Goal: Task Accomplishment & Management: Use online tool/utility

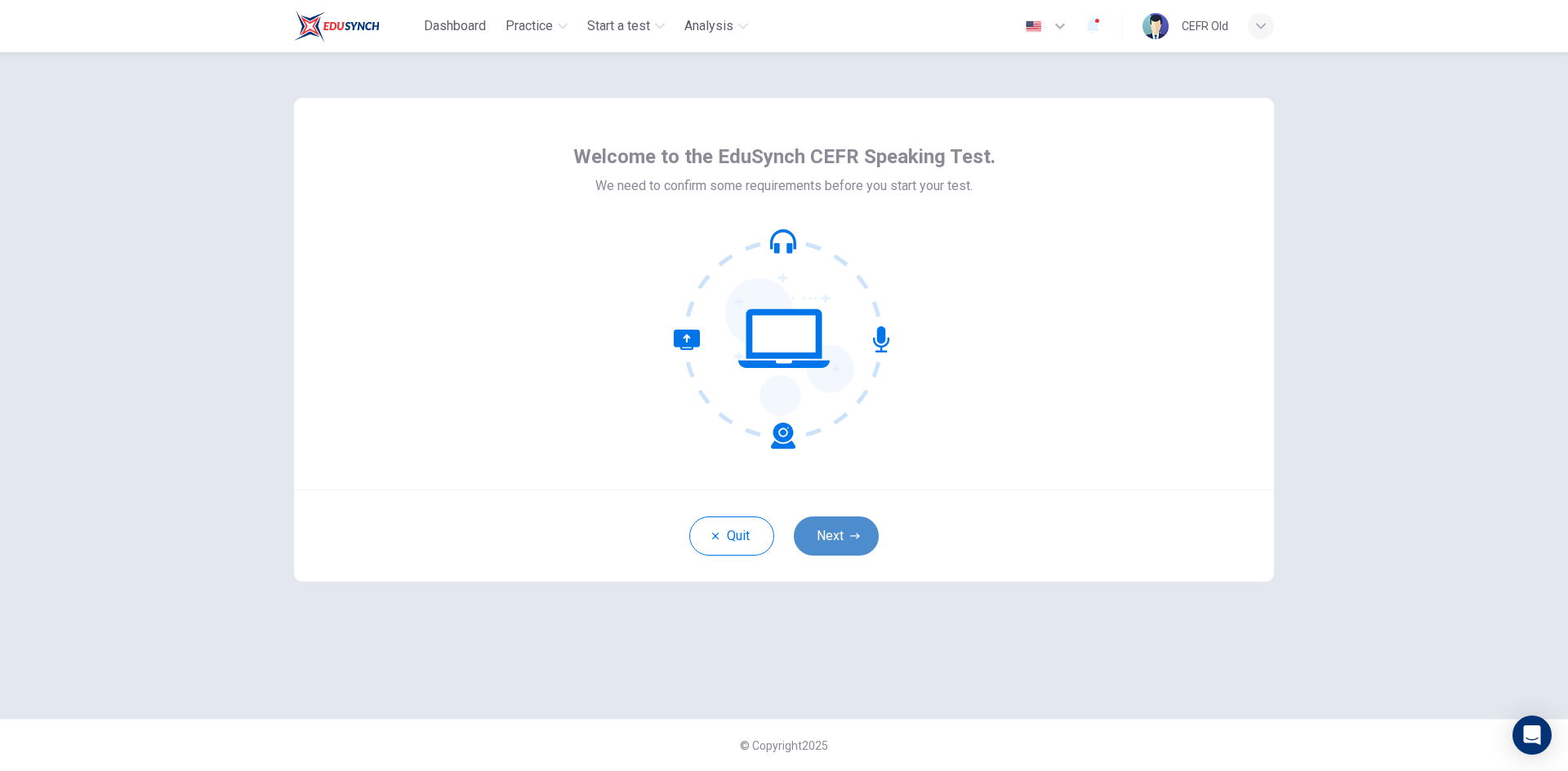
click at [832, 530] on button "Next" at bounding box center [836, 537] width 85 height 39
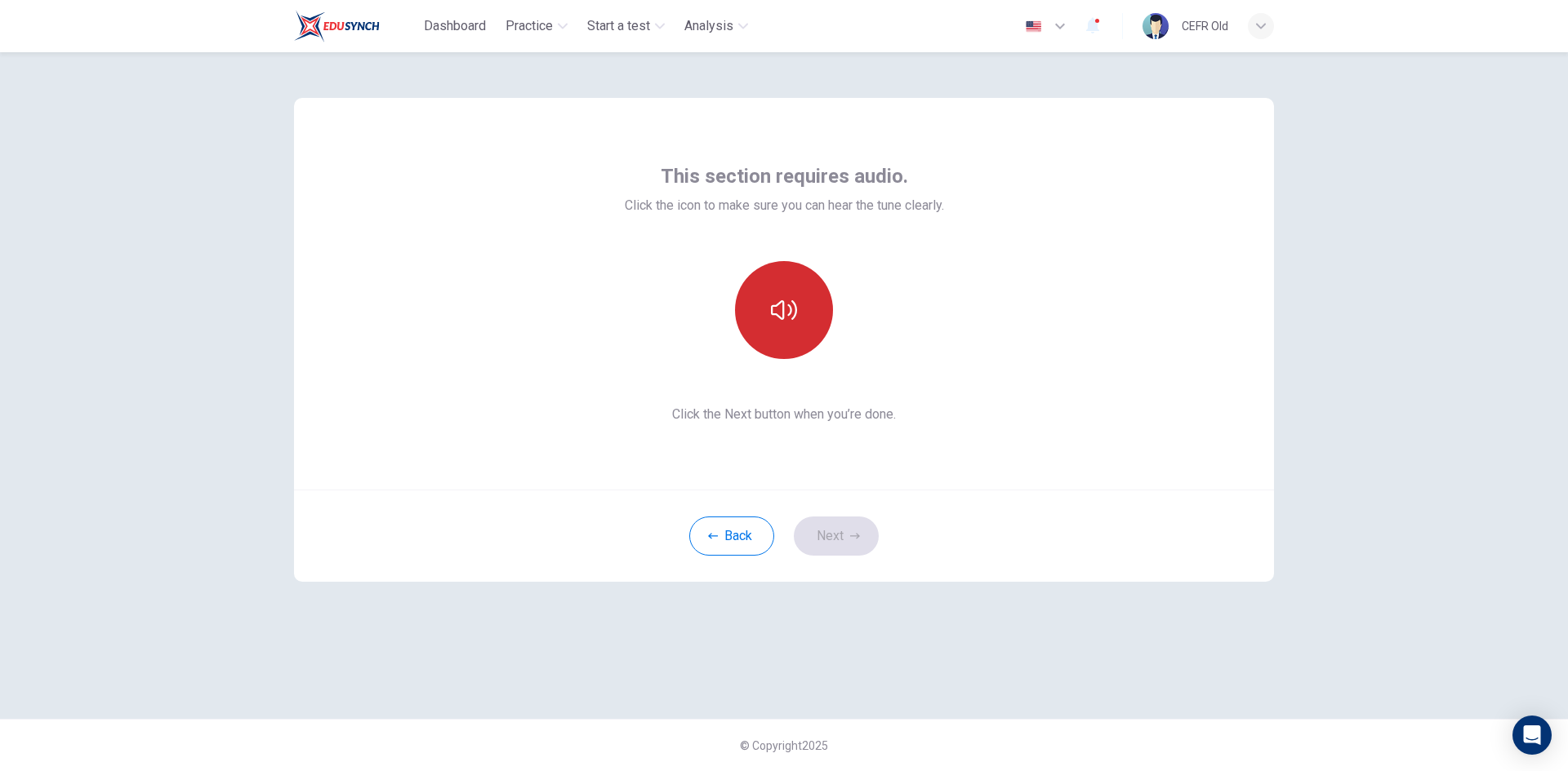
click at [794, 346] on button "button" at bounding box center [783, 310] width 98 height 98
click at [840, 530] on button "Next" at bounding box center [836, 537] width 85 height 39
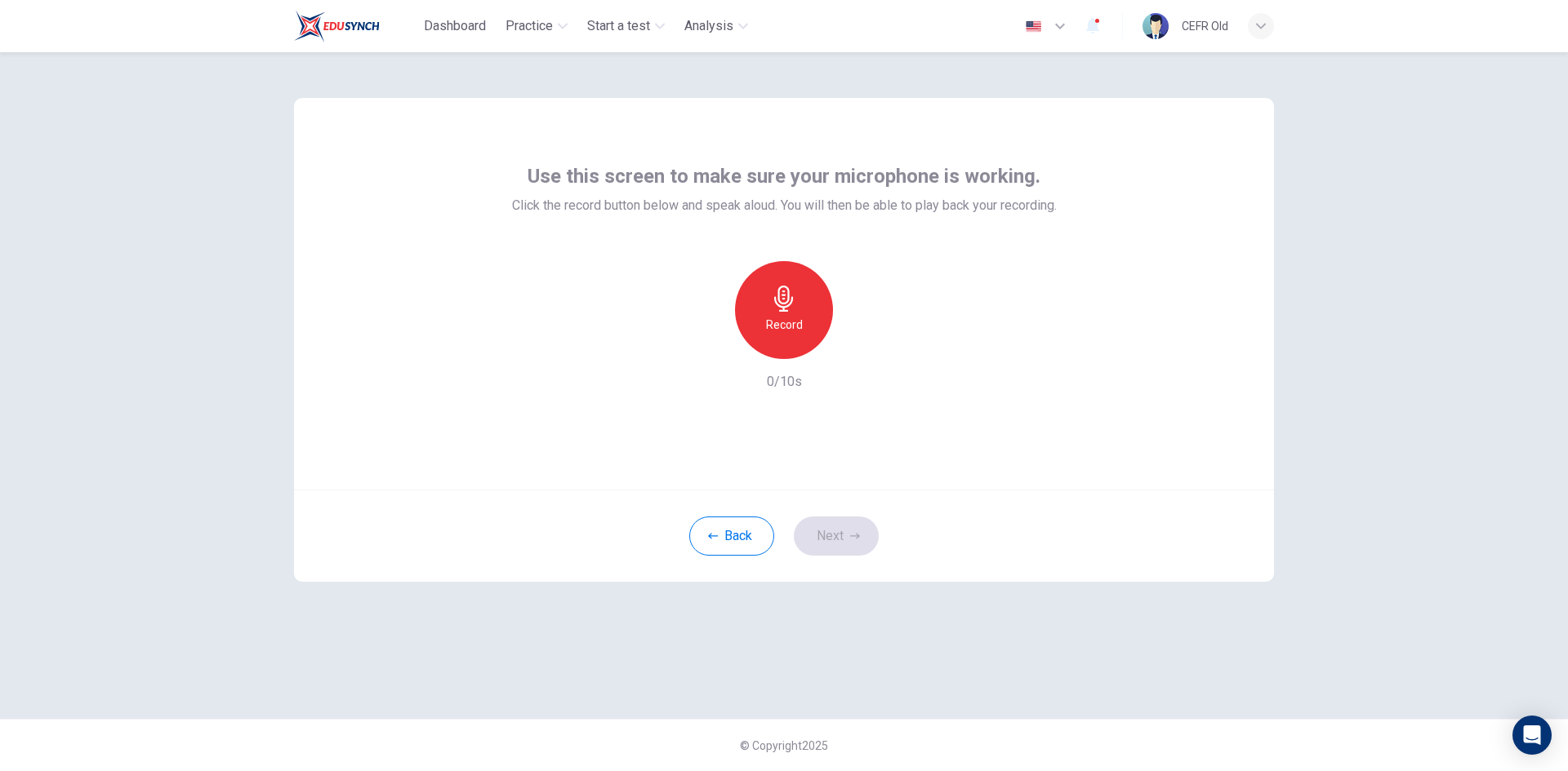
click at [802, 337] on div "Record" at bounding box center [783, 310] width 98 height 98
click at [802, 337] on div "Stop" at bounding box center [783, 310] width 98 height 98
click at [849, 528] on button "Next" at bounding box center [836, 537] width 85 height 39
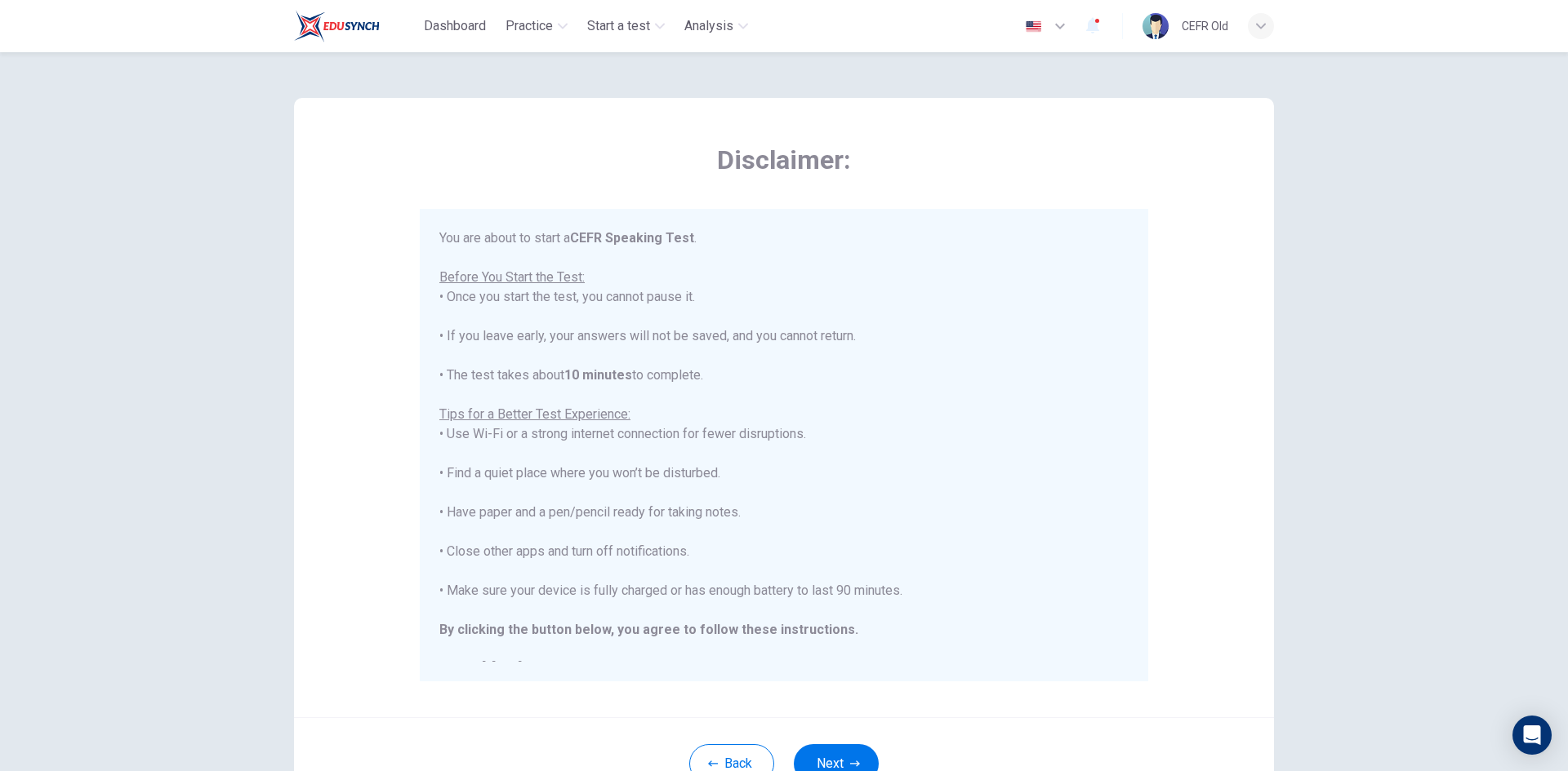
click at [847, 756] on button "Next" at bounding box center [836, 764] width 85 height 39
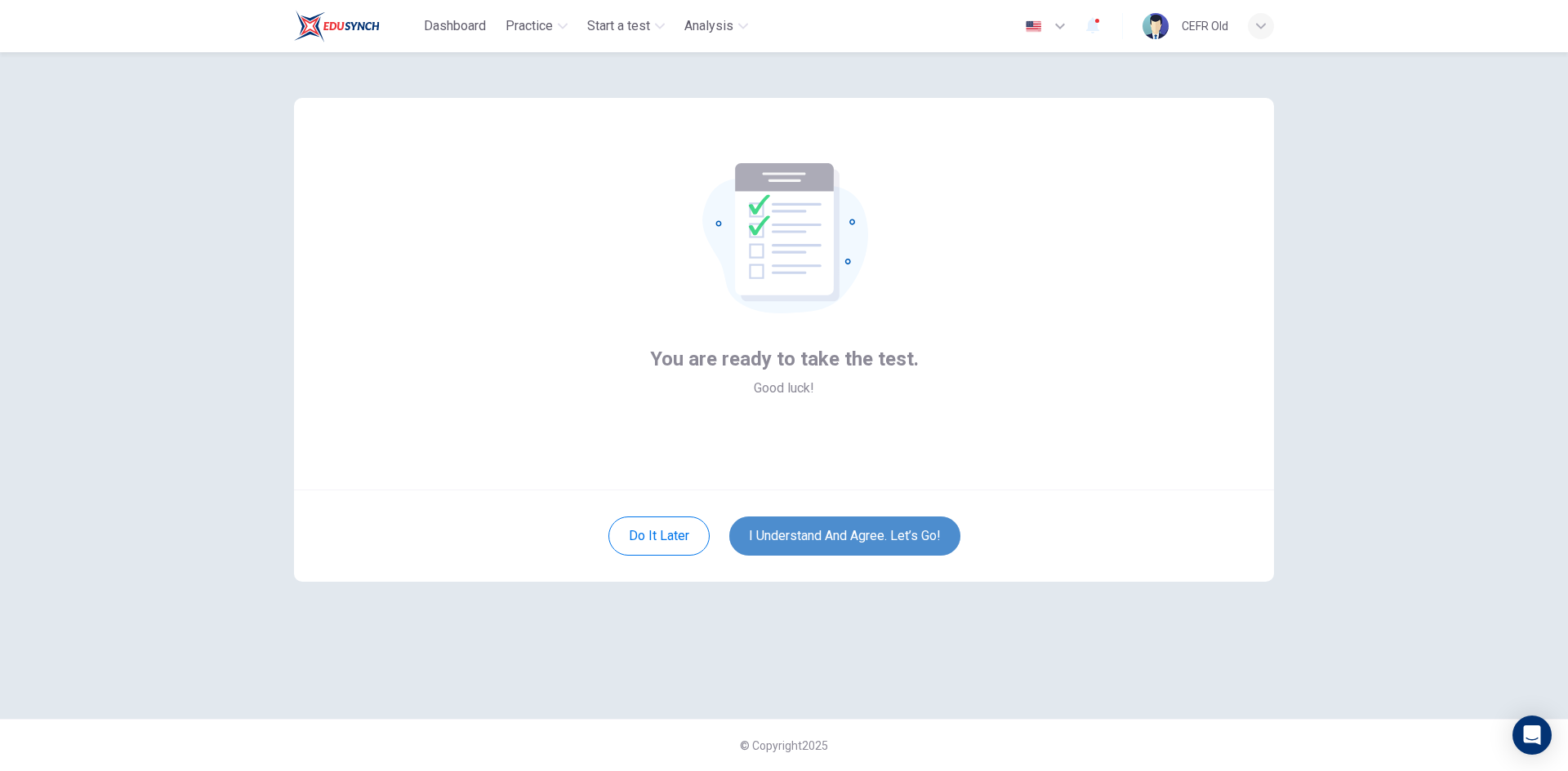
click at [886, 530] on button "I understand and agree. Let’s go!" at bounding box center [844, 537] width 231 height 39
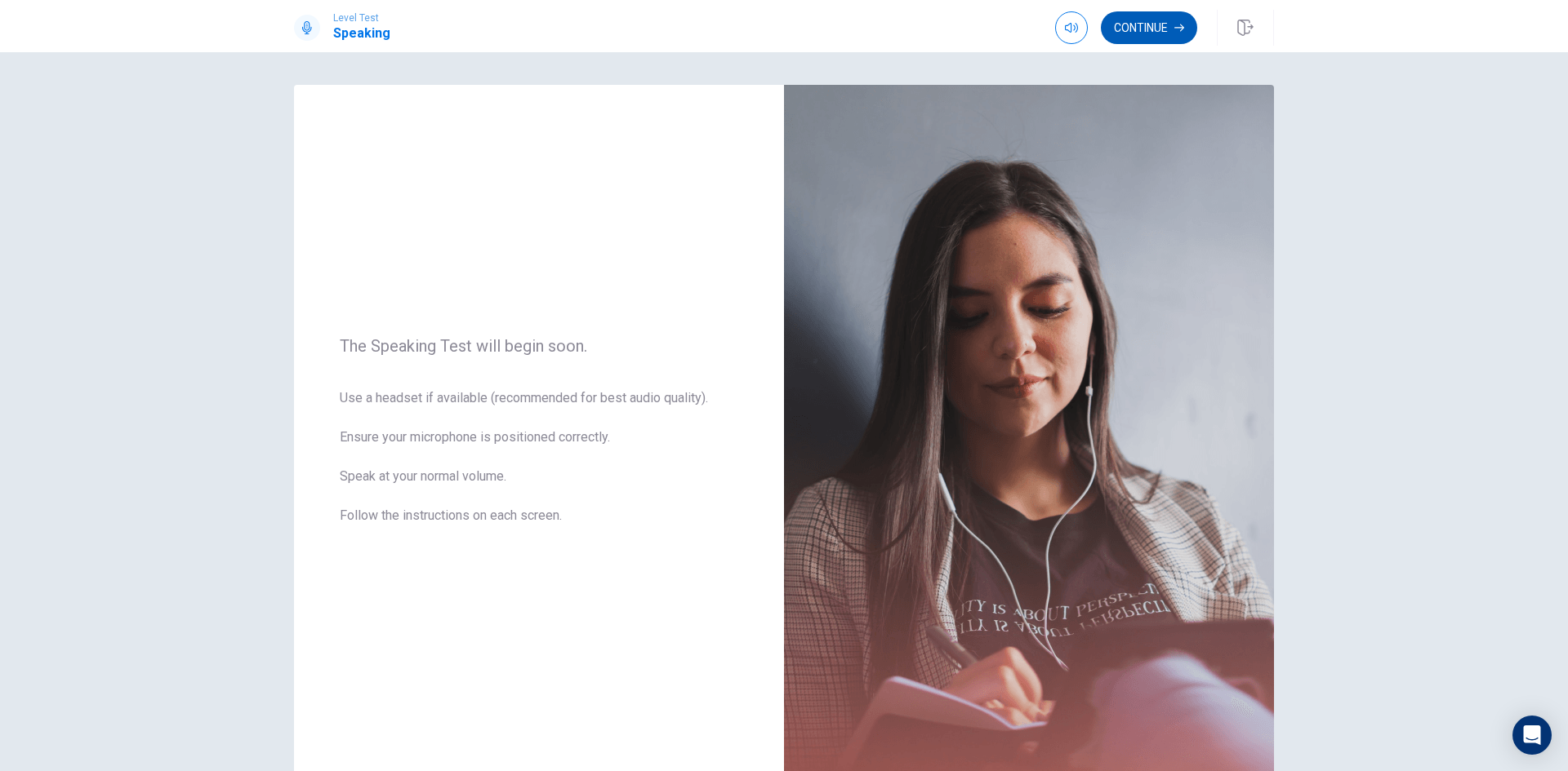
click at [1146, 28] on button "Continue" at bounding box center [1149, 28] width 96 height 32
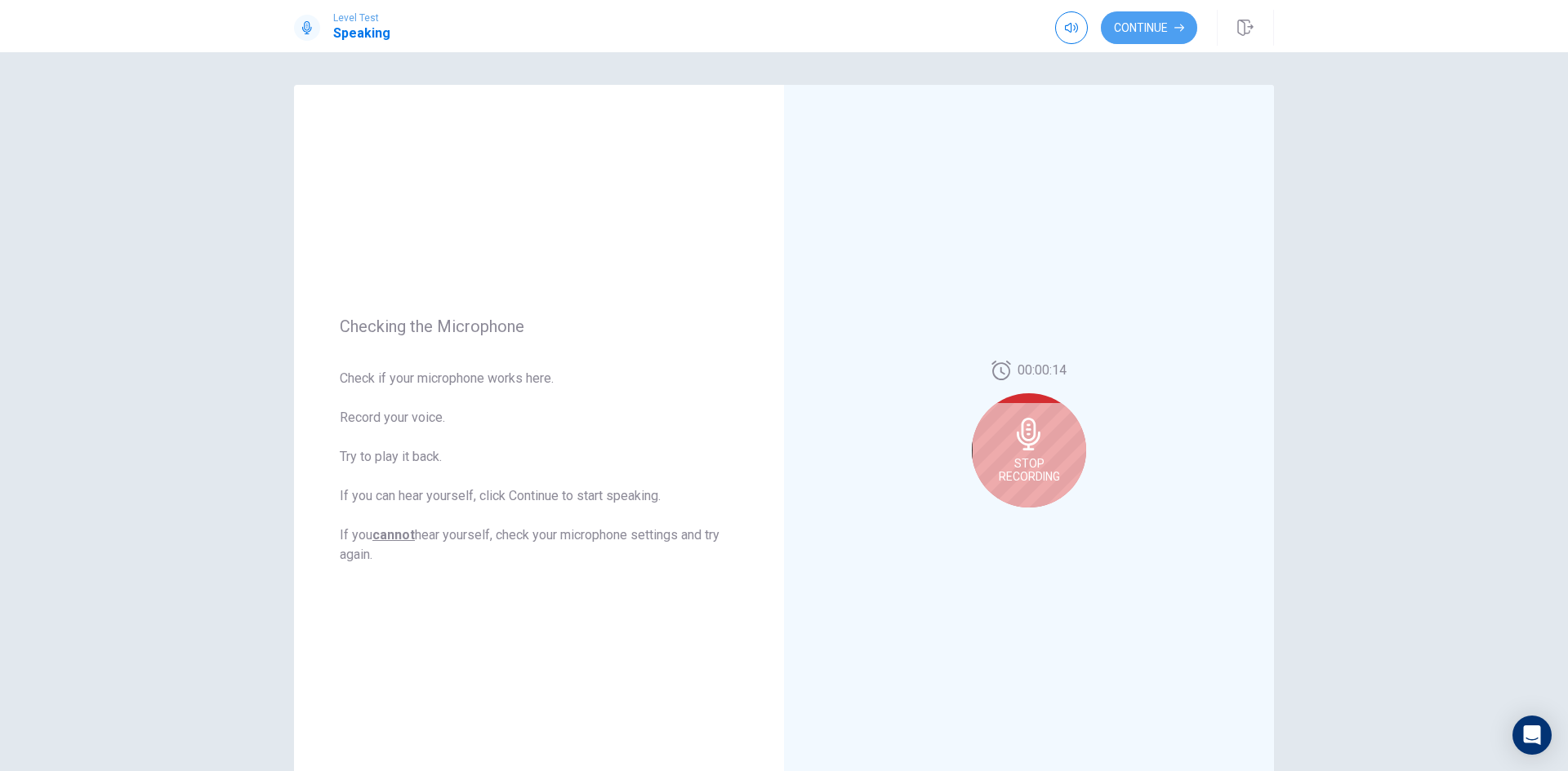
click at [1149, 27] on button "Continue" at bounding box center [1149, 28] width 96 height 32
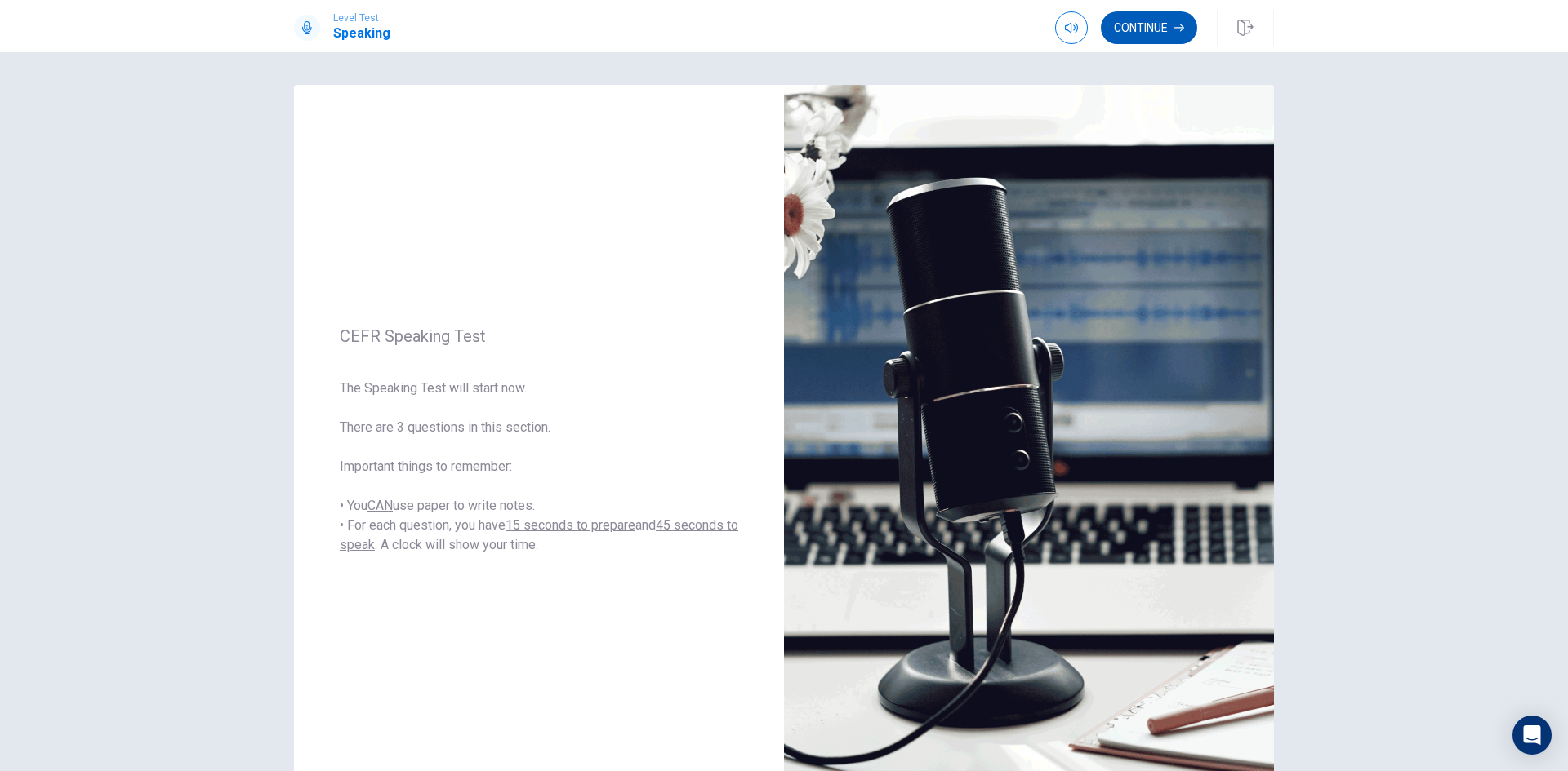
click at [1149, 27] on button "Continue" at bounding box center [1149, 28] width 96 height 32
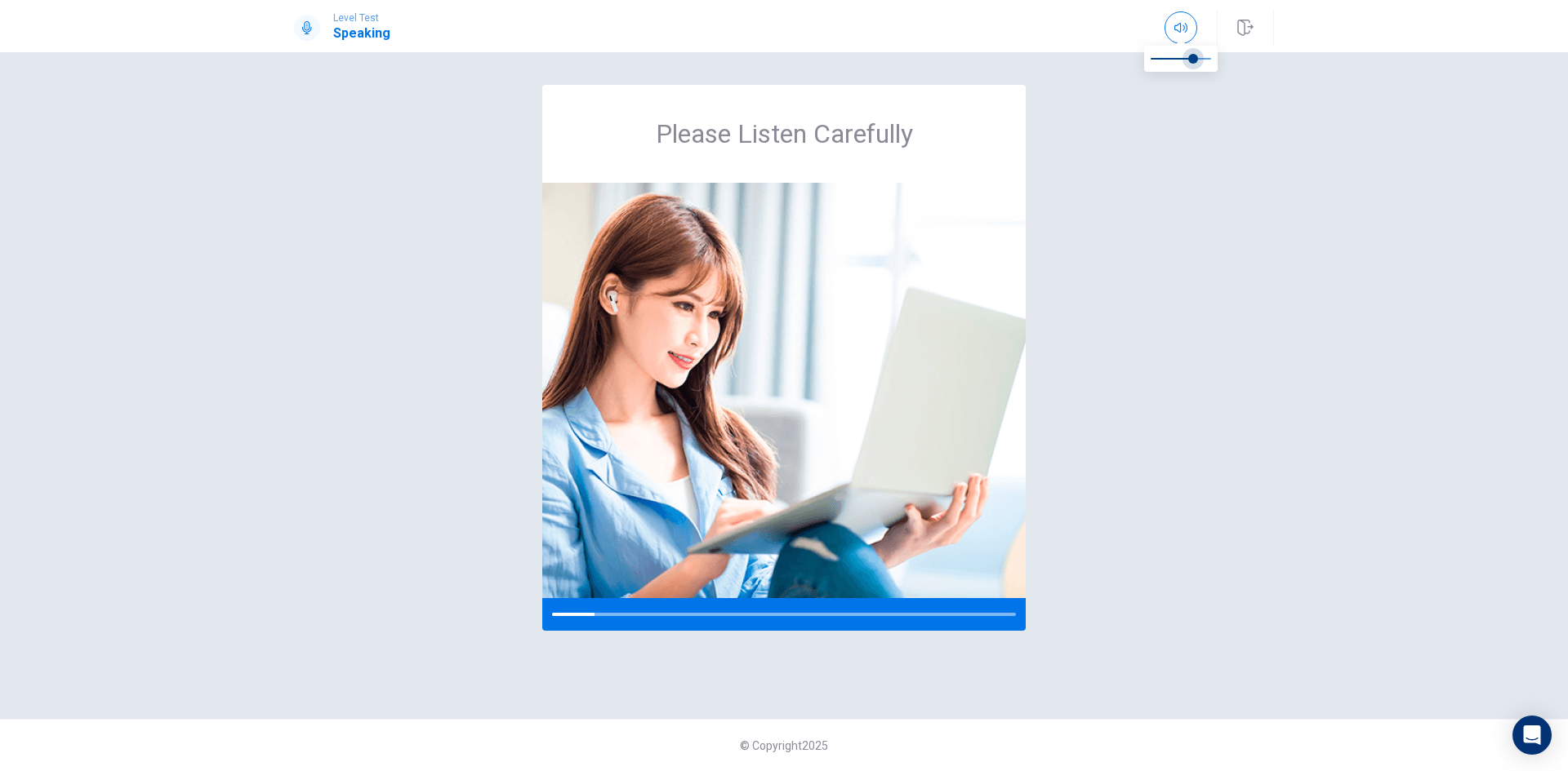
type input "0"
drag, startPoint x: 1193, startPoint y: 57, endPoint x: 1053, endPoint y: 57, distance: 140.0
click at [1053, 57] on body "Level Test Speaking Please Listen Carefully © Copyright 2025 Going somewhere? Y…" at bounding box center [784, 385] width 1568 height 771
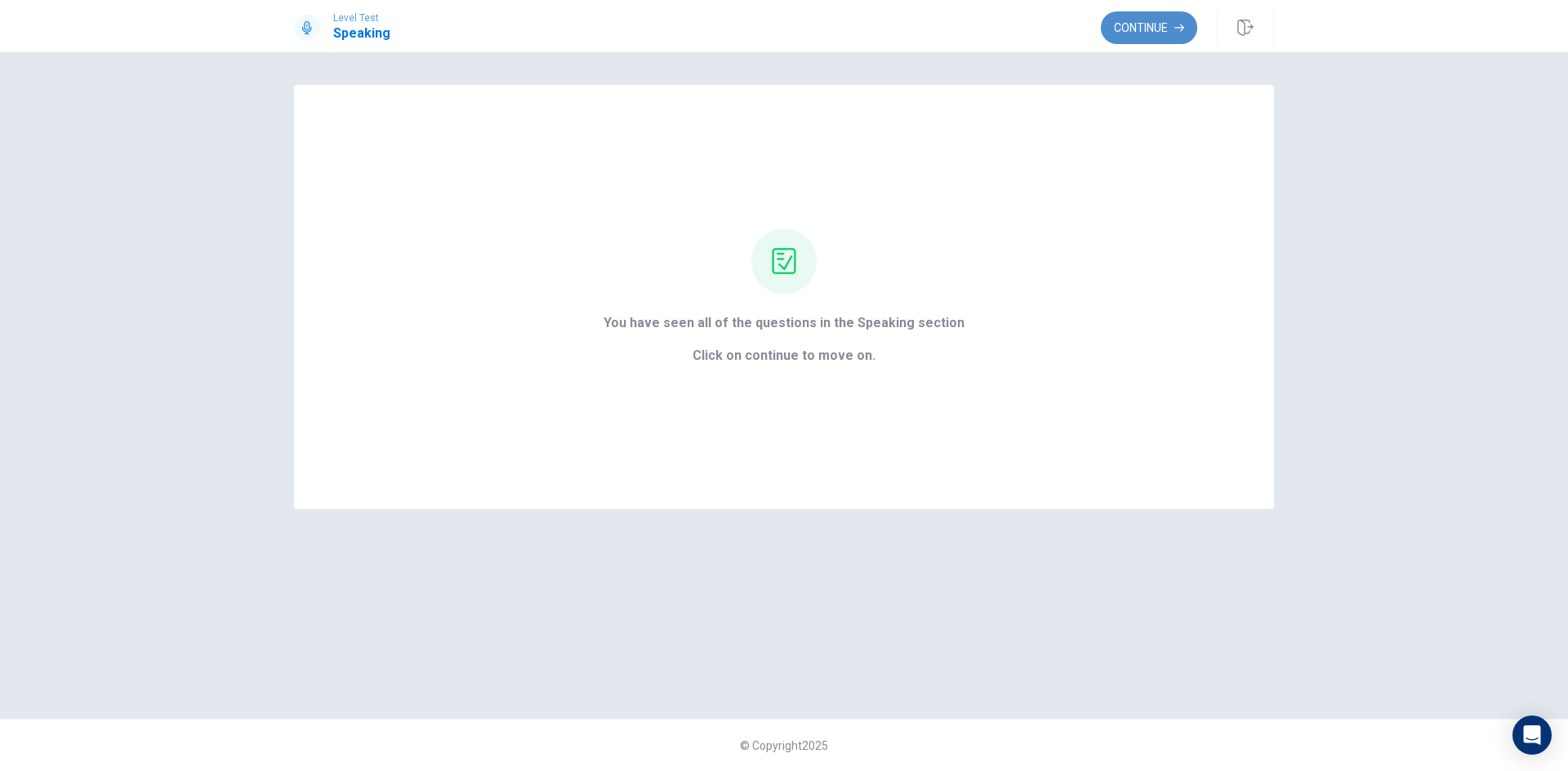
click at [1146, 27] on button "Continue" at bounding box center [1149, 28] width 96 height 32
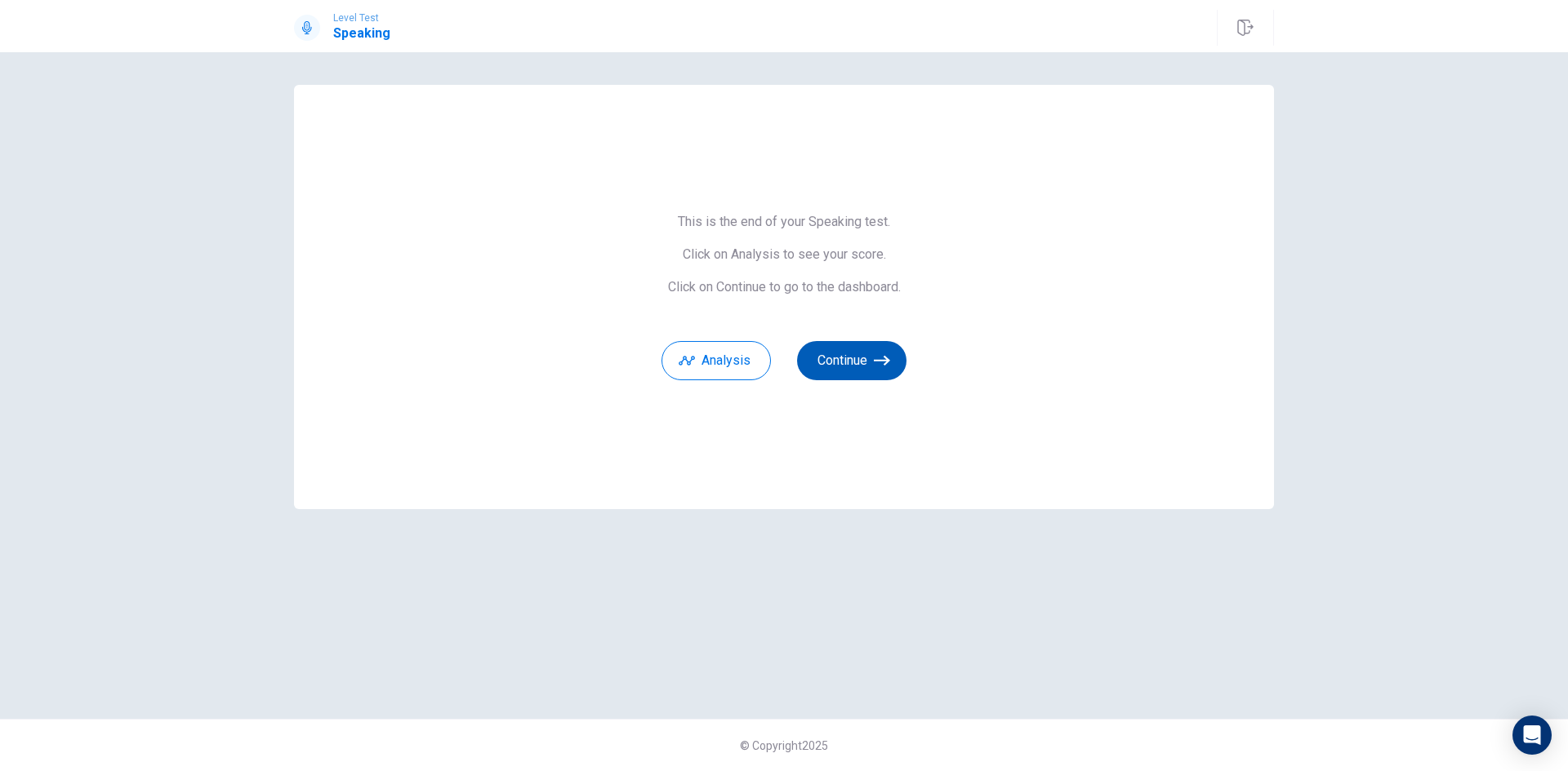
click at [855, 359] on button "Continue" at bounding box center [851, 361] width 110 height 39
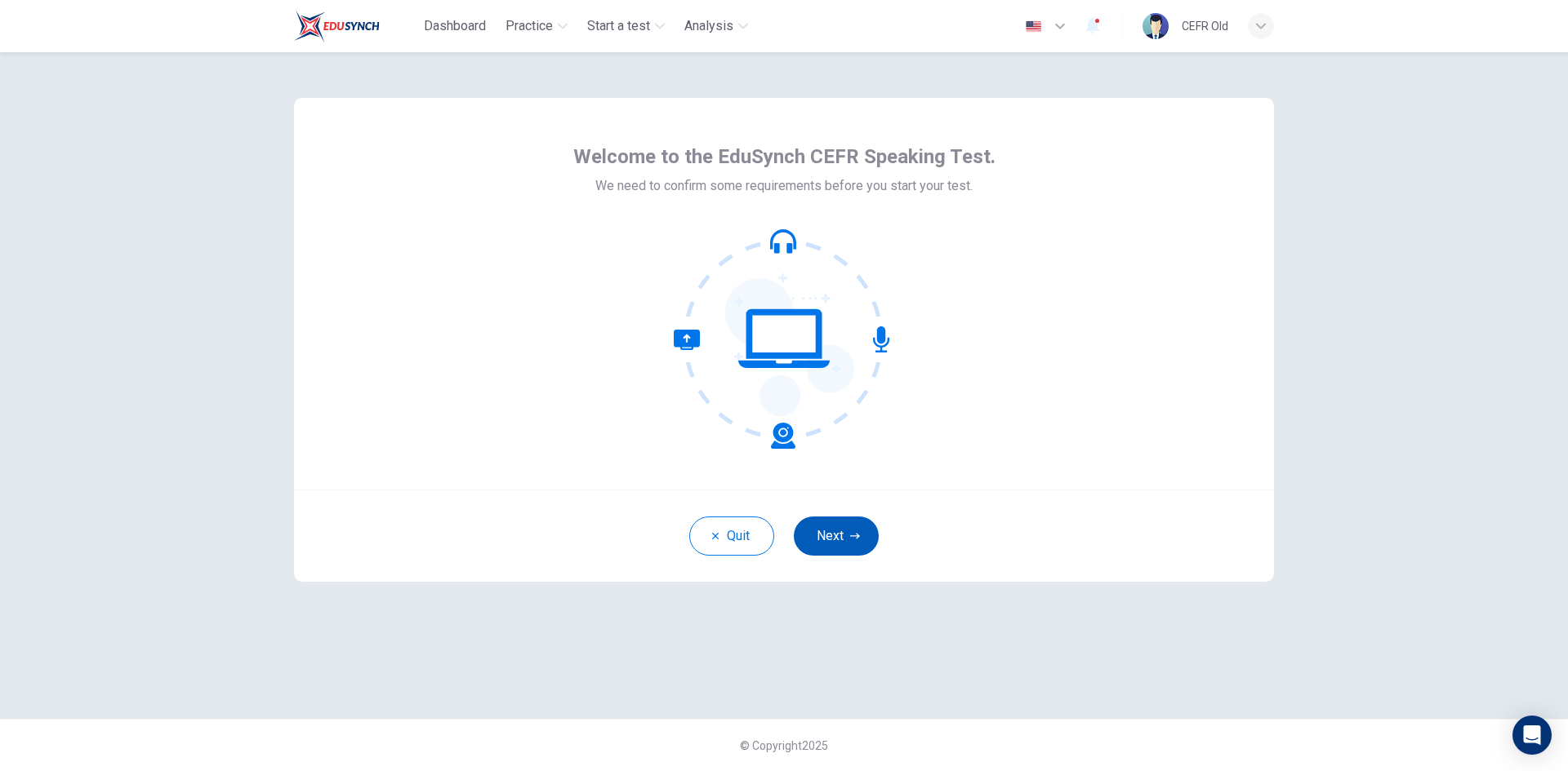
click at [850, 536] on icon "button" at bounding box center [855, 536] width 10 height 5
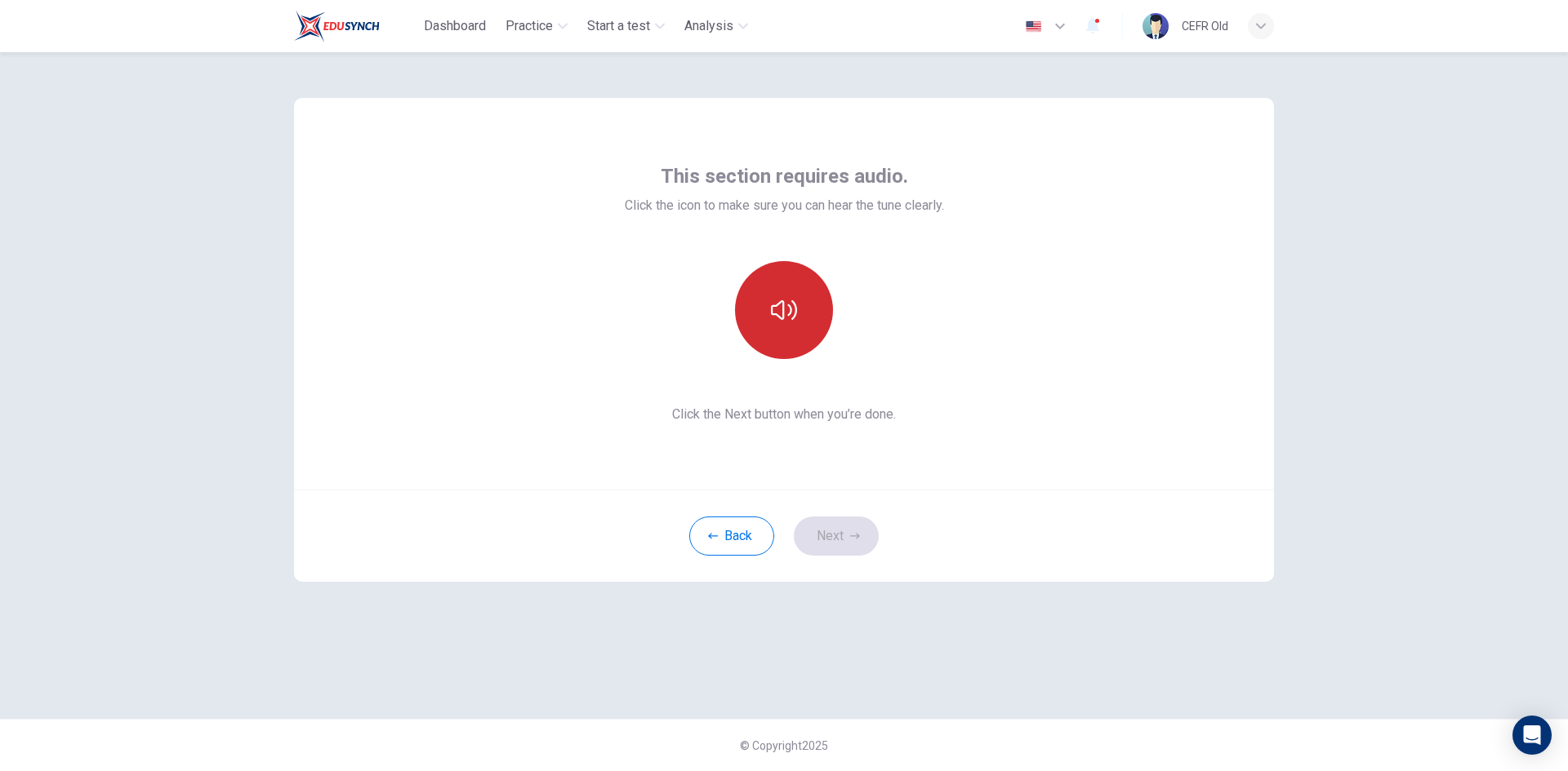
click at [792, 321] on icon "button" at bounding box center [783, 310] width 26 height 26
click at [860, 530] on button "Next" at bounding box center [836, 537] width 85 height 39
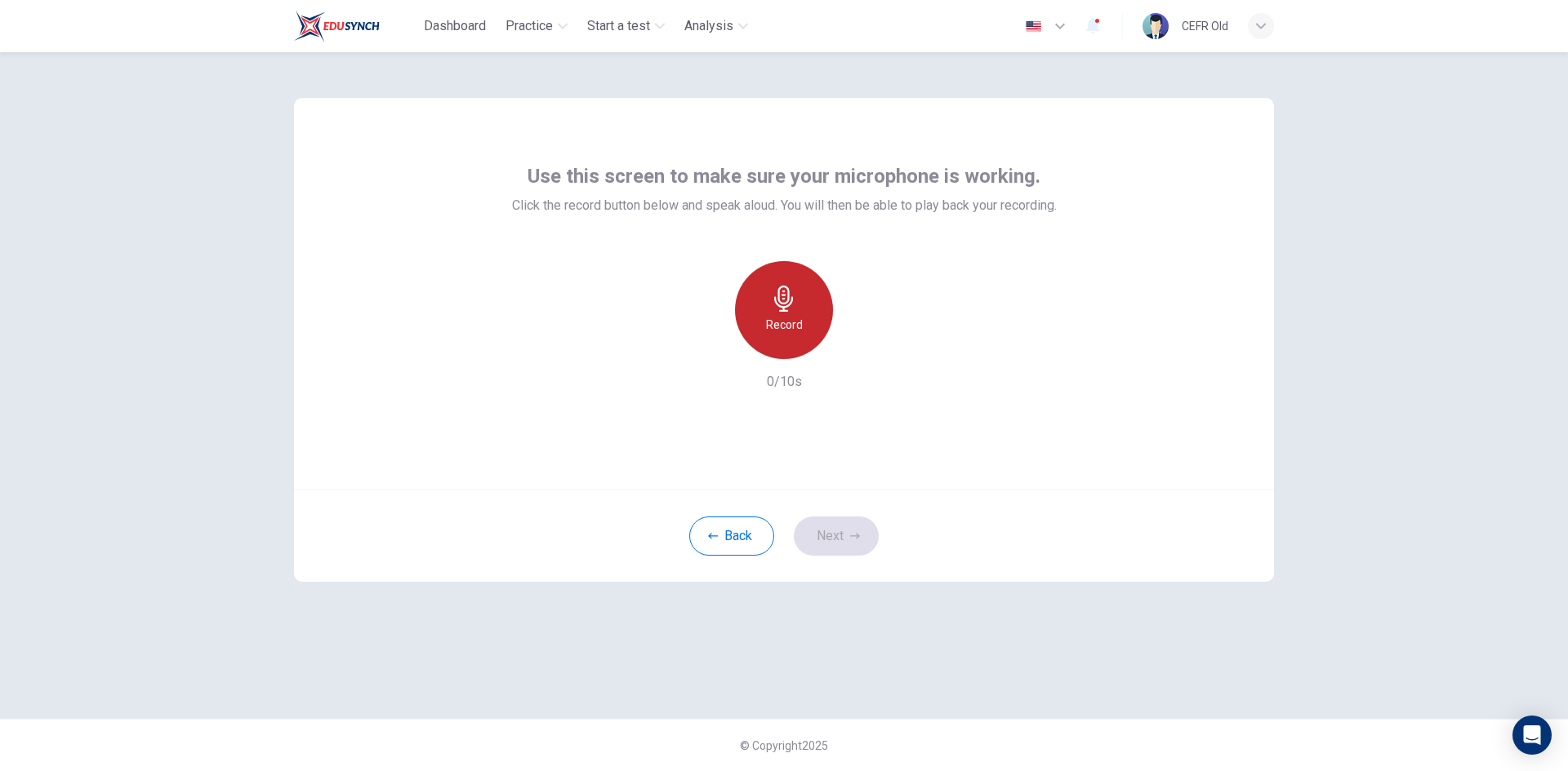
click at [808, 320] on div "Record" at bounding box center [783, 310] width 98 height 98
click at [808, 320] on div "Stop" at bounding box center [783, 310] width 98 height 98
click at [866, 521] on button "Next" at bounding box center [836, 537] width 85 height 39
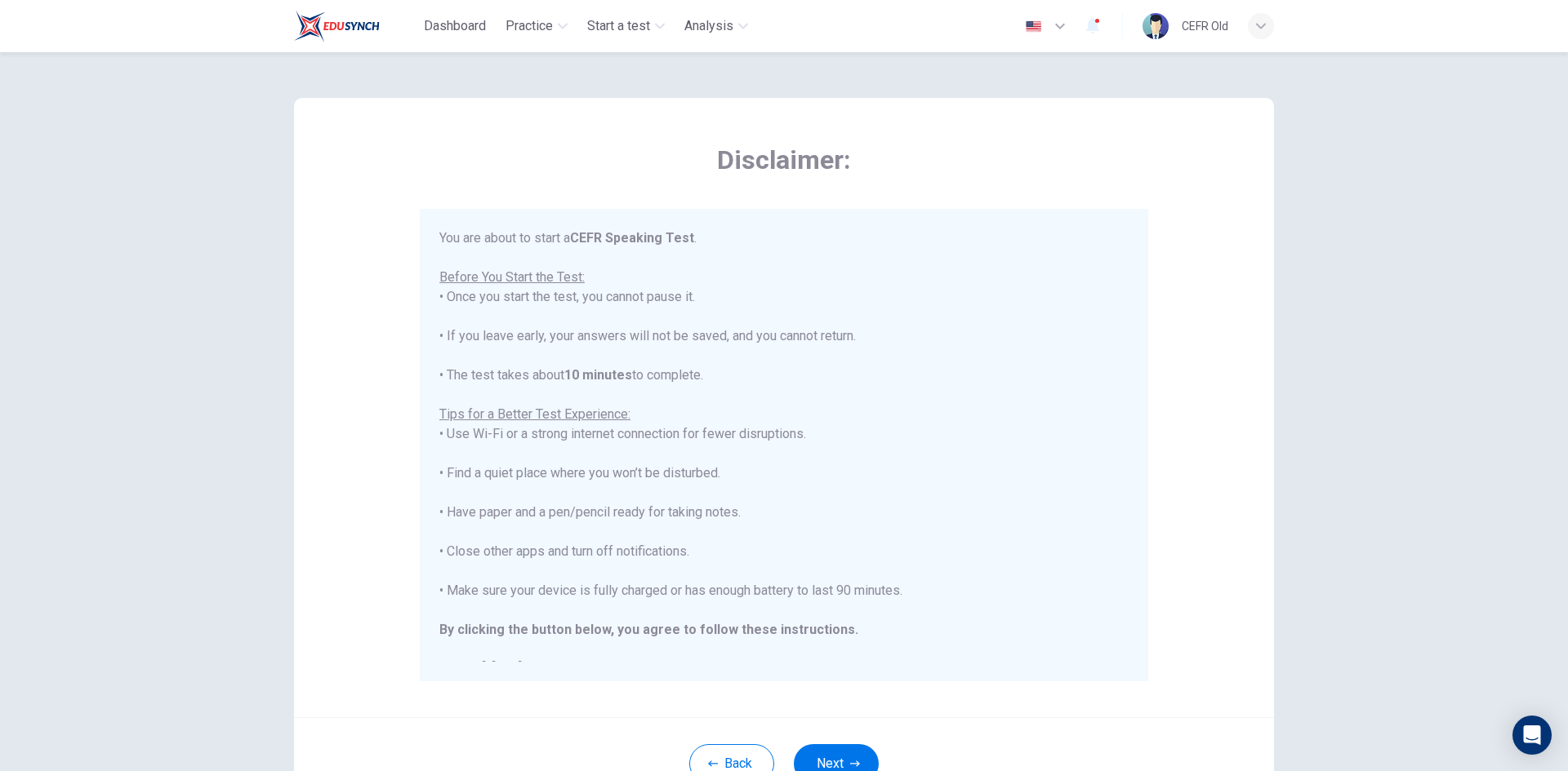
click at [855, 757] on button "Next" at bounding box center [836, 764] width 85 height 39
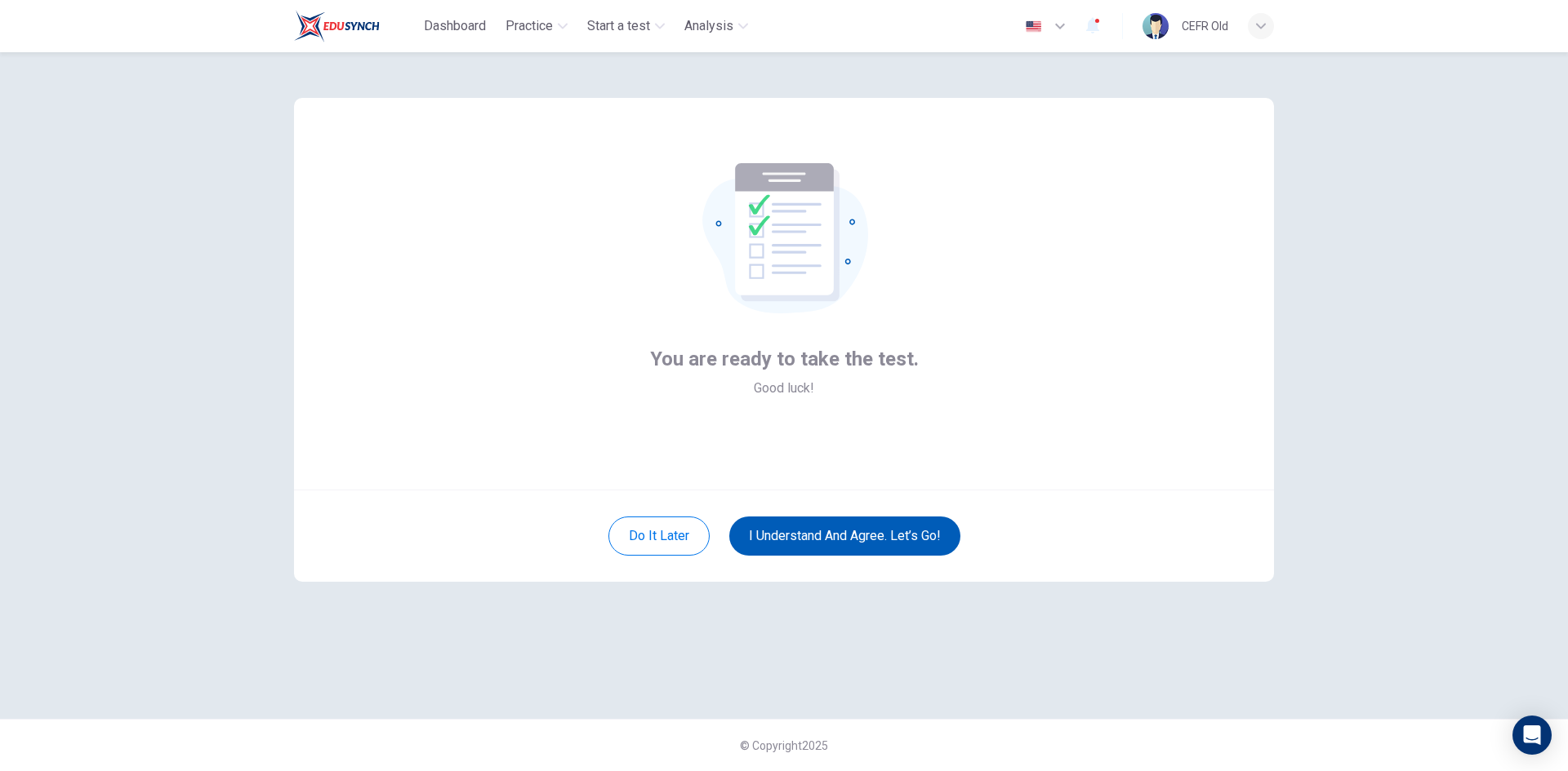
click at [870, 522] on button "I understand and agree. Let’s go!" at bounding box center [844, 537] width 231 height 39
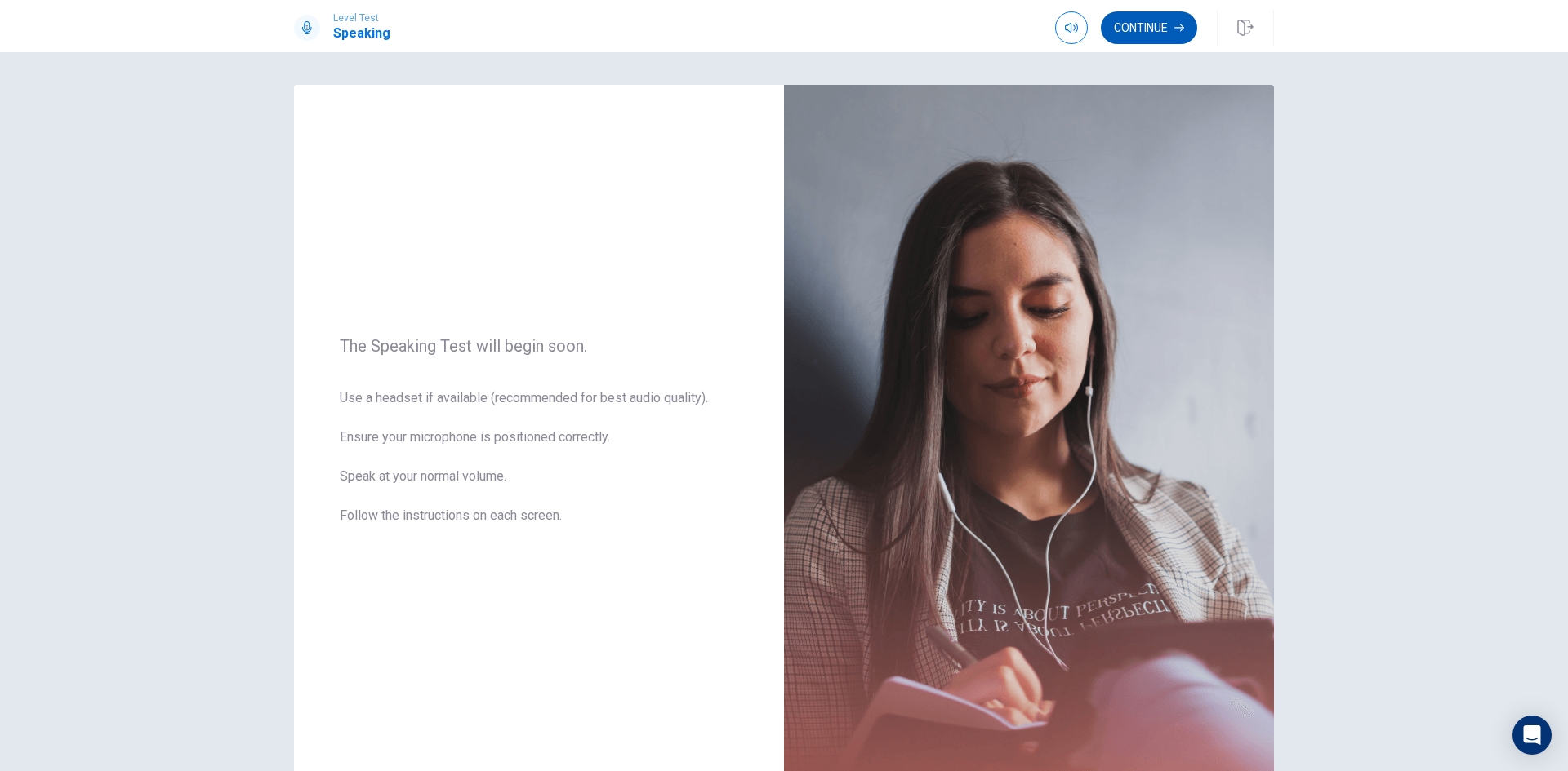
click at [1136, 33] on button "Continue" at bounding box center [1149, 28] width 96 height 32
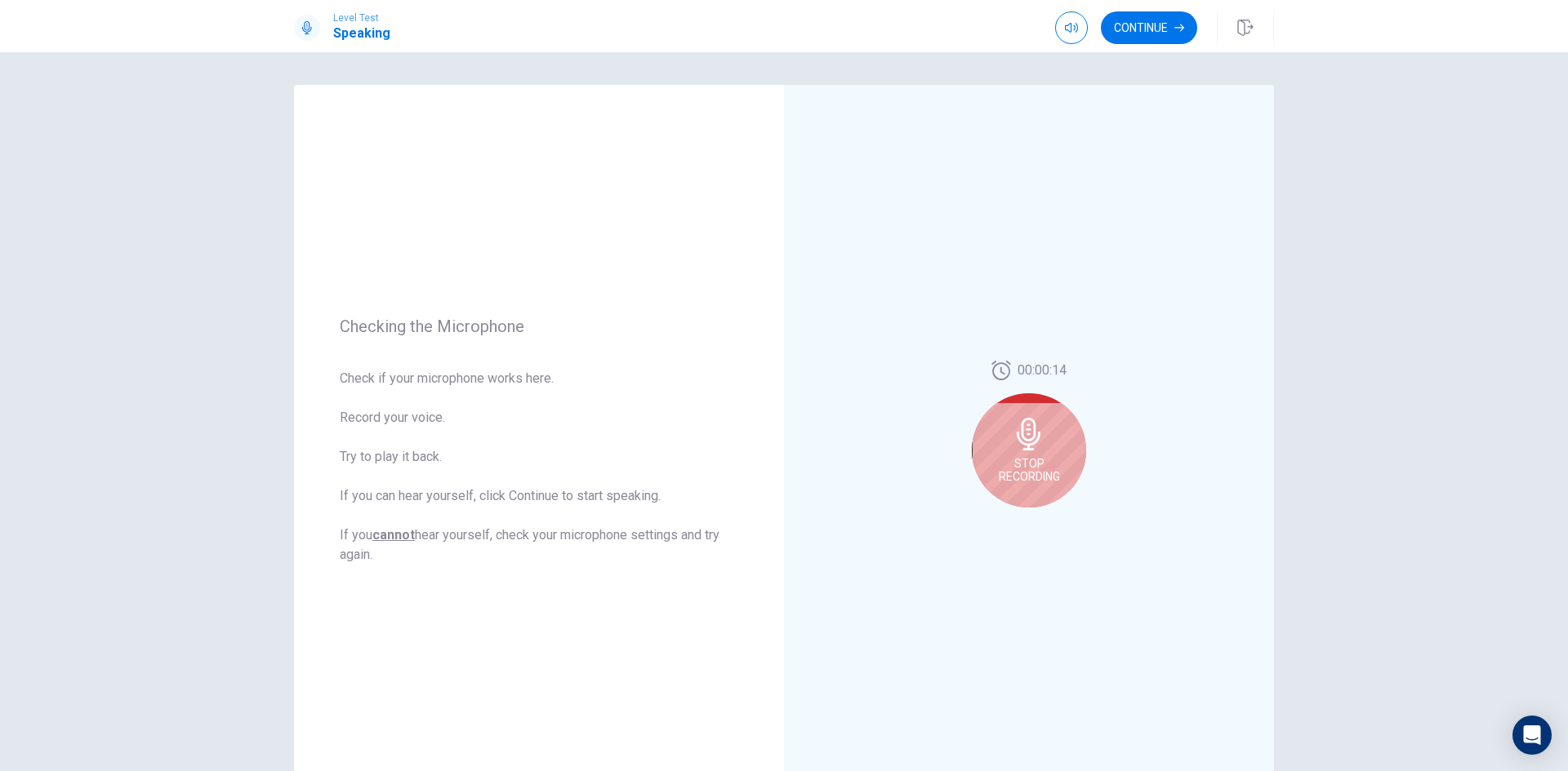
click at [1150, 29] on button "Continue" at bounding box center [1149, 28] width 96 height 32
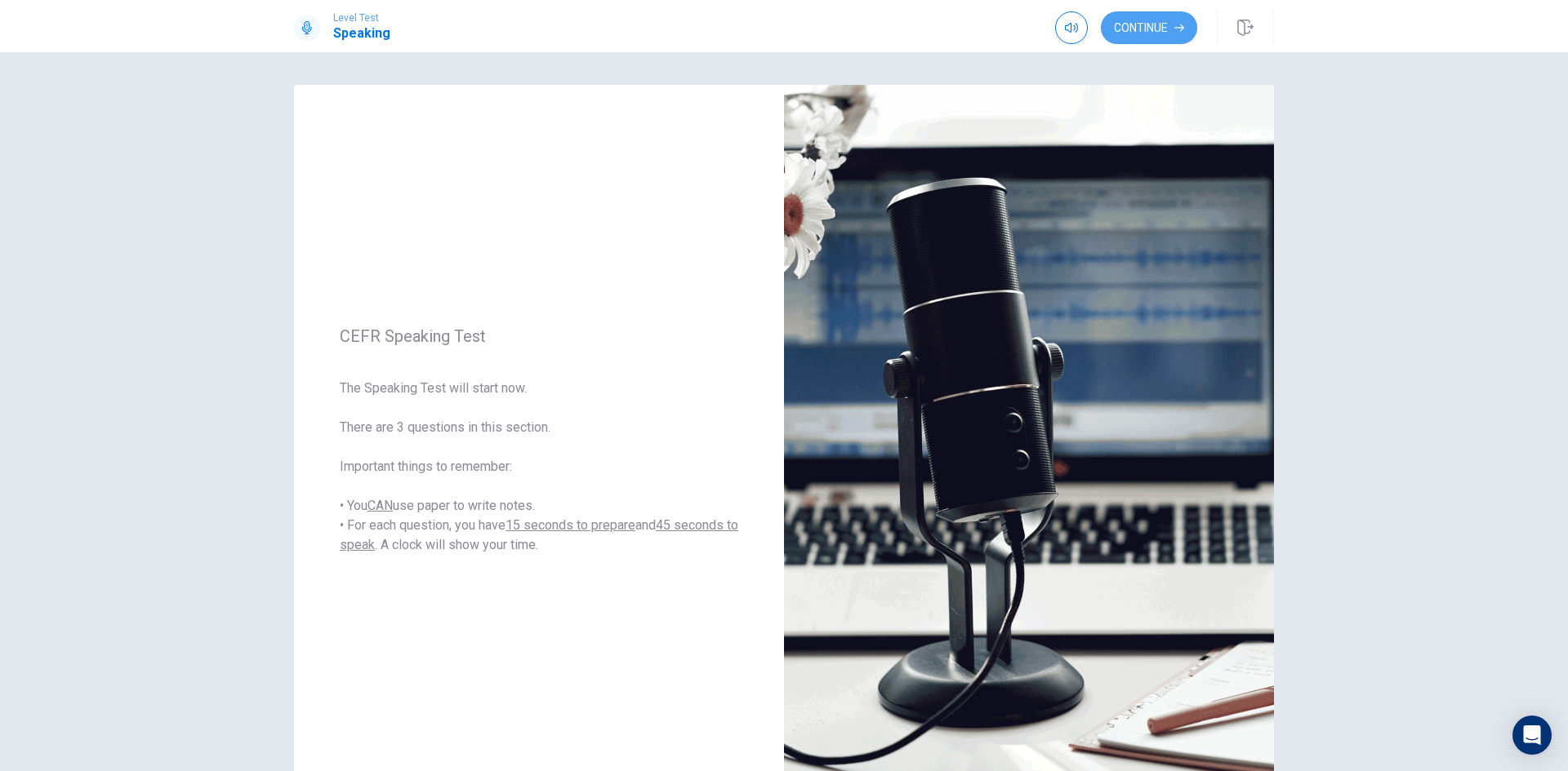
click at [1150, 29] on button "Continue" at bounding box center [1149, 28] width 96 height 32
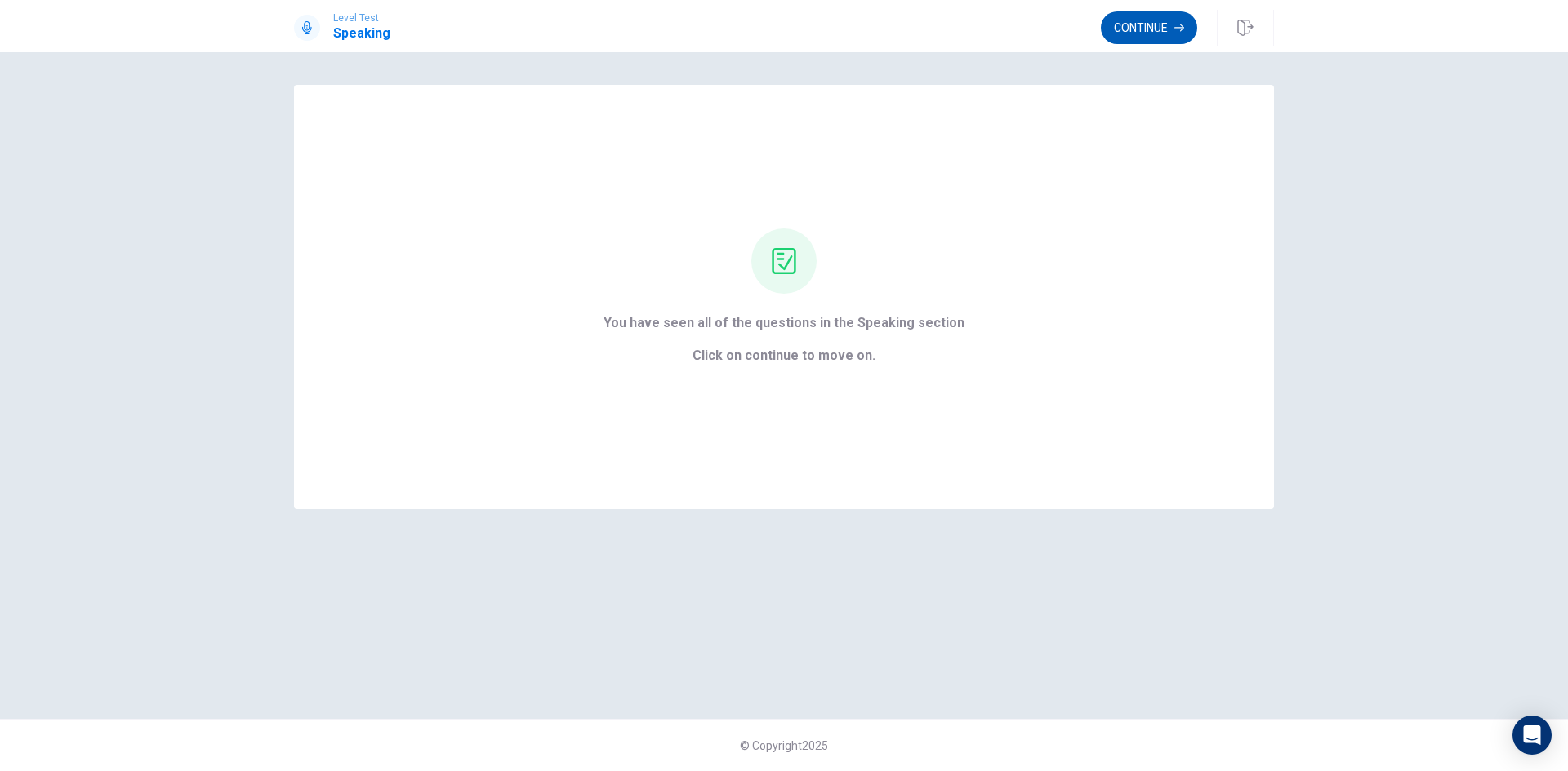
click at [1165, 36] on button "Continue" at bounding box center [1149, 28] width 96 height 32
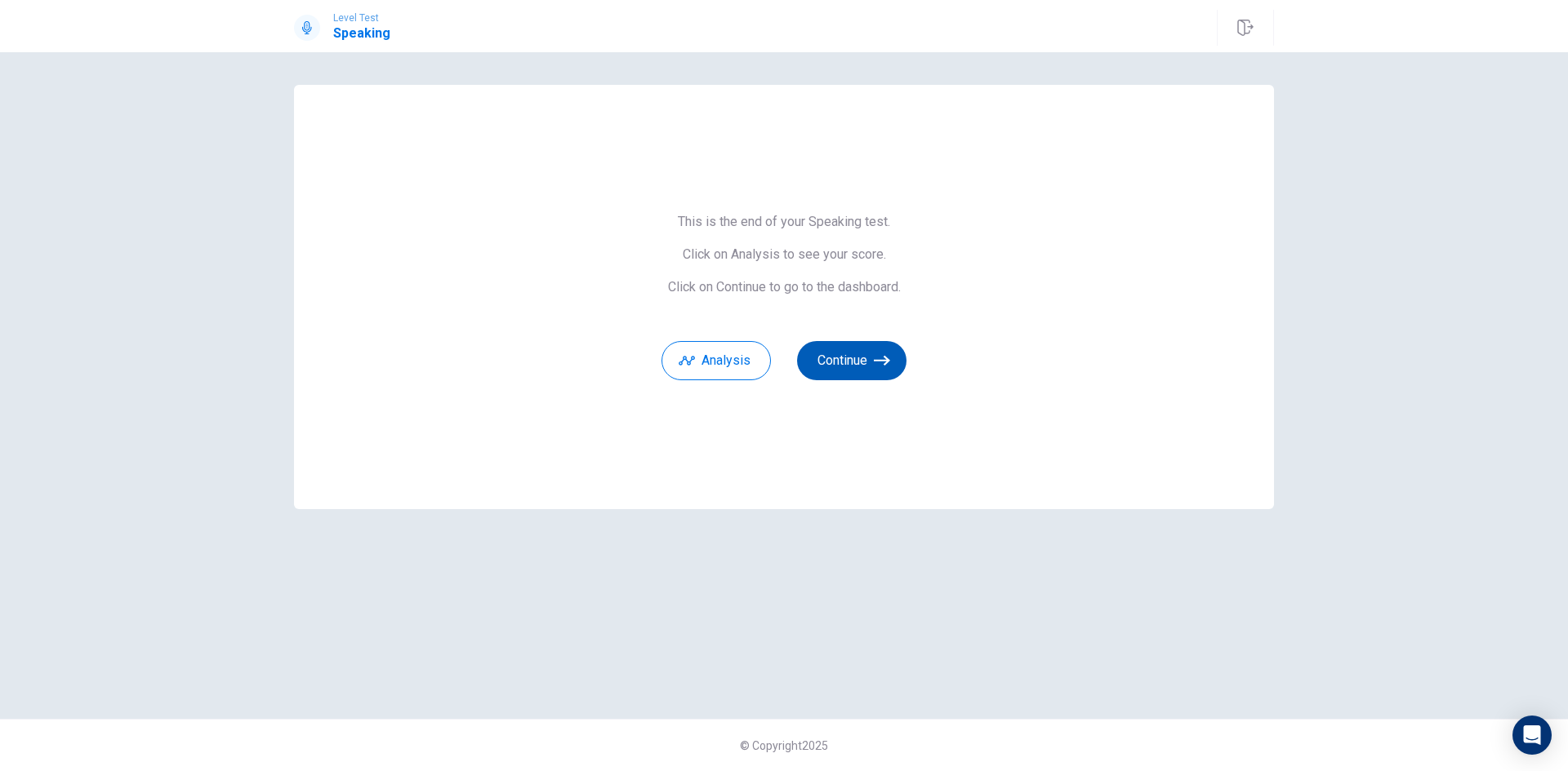
click at [850, 362] on button "Continue" at bounding box center [851, 361] width 110 height 39
